Goal: Task Accomplishment & Management: Complete application form

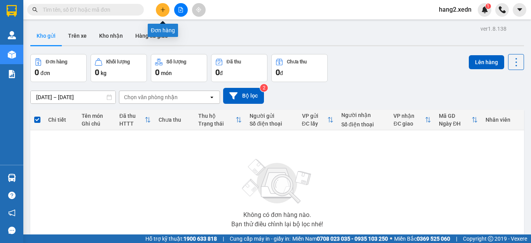
drag, startPoint x: 0, startPoint y: 0, endPoint x: 162, endPoint y: 8, distance: 162.6
click at [162, 8] on icon "plus" at bounding box center [162, 9] width 5 height 5
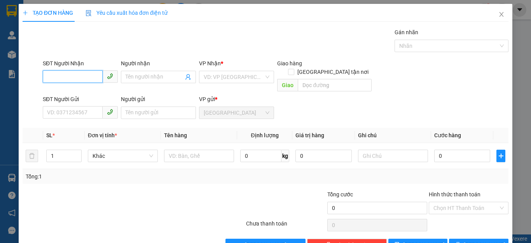
click at [85, 77] on input "SĐT Người Nhận" at bounding box center [73, 76] width 60 height 12
type input "0369156293"
click at [137, 75] on input "Người nhận" at bounding box center [154, 77] width 58 height 9
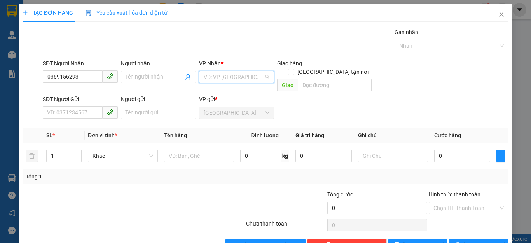
click at [210, 77] on input "search" at bounding box center [234, 77] width 60 height 12
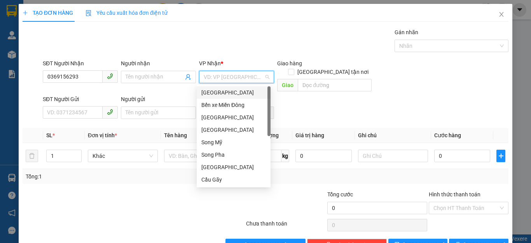
scroll to position [112, 0]
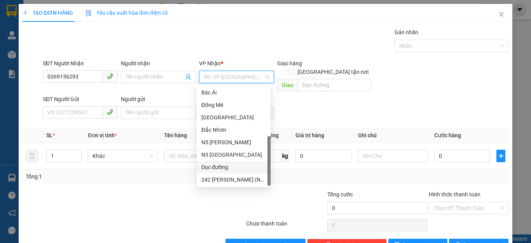
click at [208, 170] on div "Dọc đường" at bounding box center [233, 167] width 64 height 9
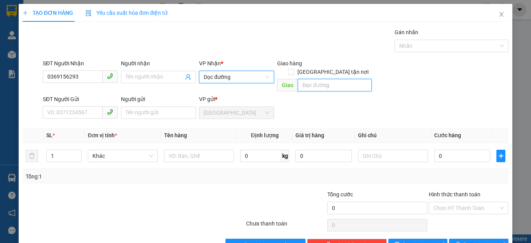
click at [312, 79] on input "text" at bounding box center [335, 85] width 74 height 12
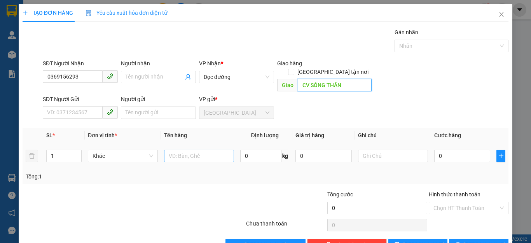
type input "CV SÓNG THẦN"
click at [210, 150] on input "text" at bounding box center [199, 156] width 70 height 12
type input "X"
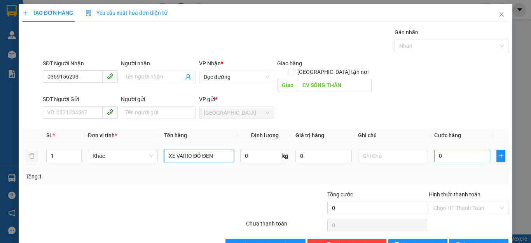
type input "XE VARIO ĐỎ ĐEN"
click at [460, 150] on input "0" at bounding box center [462, 156] width 56 height 12
type input "4"
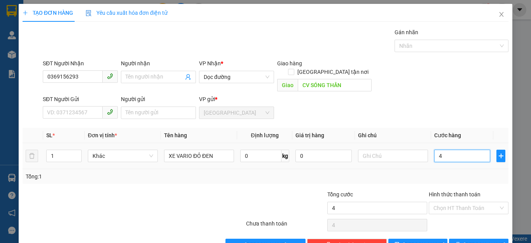
type input "45"
type input "450"
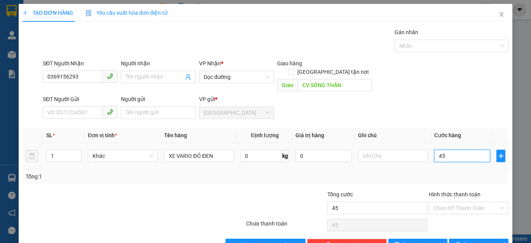
type input "450"
type input "4.500"
type input "45.000"
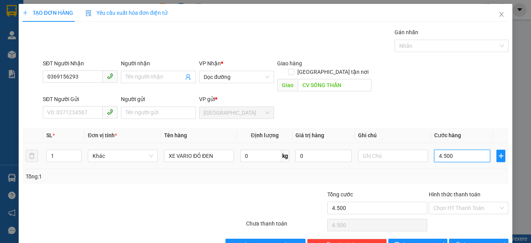
type input "45.000"
type input "450.000"
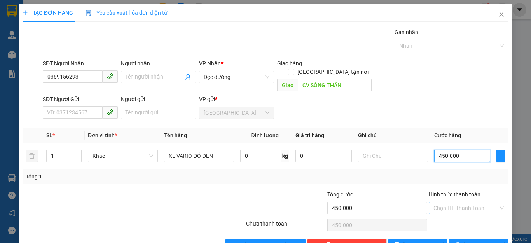
type input "450.000"
click at [451, 202] on input "Hình thức thanh toán" at bounding box center [465, 208] width 65 height 12
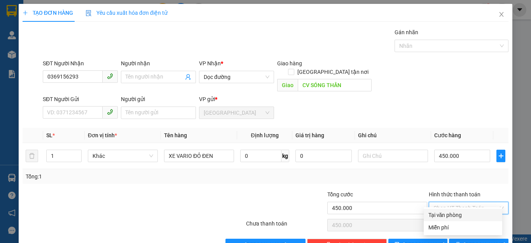
click at [454, 213] on div "Tại văn phòng" at bounding box center [462, 215] width 69 height 9
type input "0"
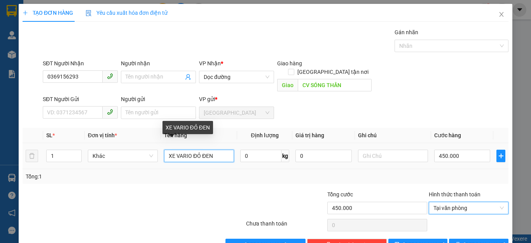
click at [164, 150] on input "XE VARIO ĐỎ ĐEN" at bounding box center [199, 156] width 70 height 12
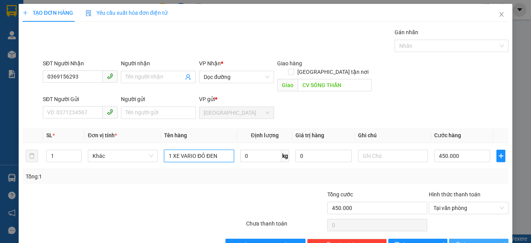
type input "1 XE VARIO ĐỎ ĐEN"
click at [463, 238] on button "[PERSON_NAME] và In" at bounding box center [478, 244] width 59 height 12
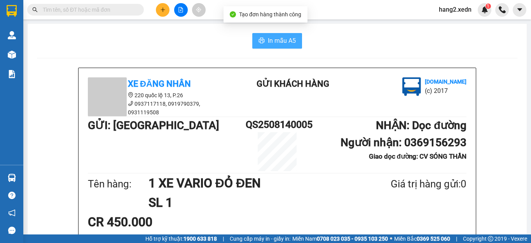
click at [275, 39] on span "In mẫu A5" at bounding box center [282, 41] width 28 height 10
